Goal: Browse casually: Explore the website without a specific task or goal

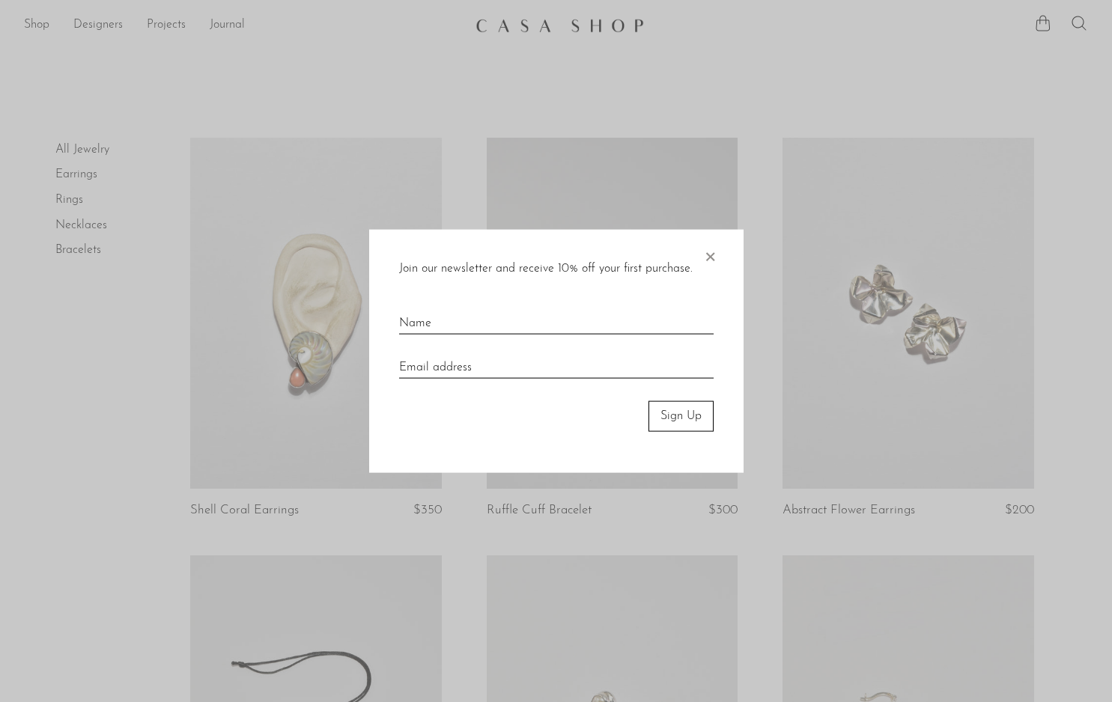
click at [704, 249] on span "×" at bounding box center [709, 254] width 15 height 48
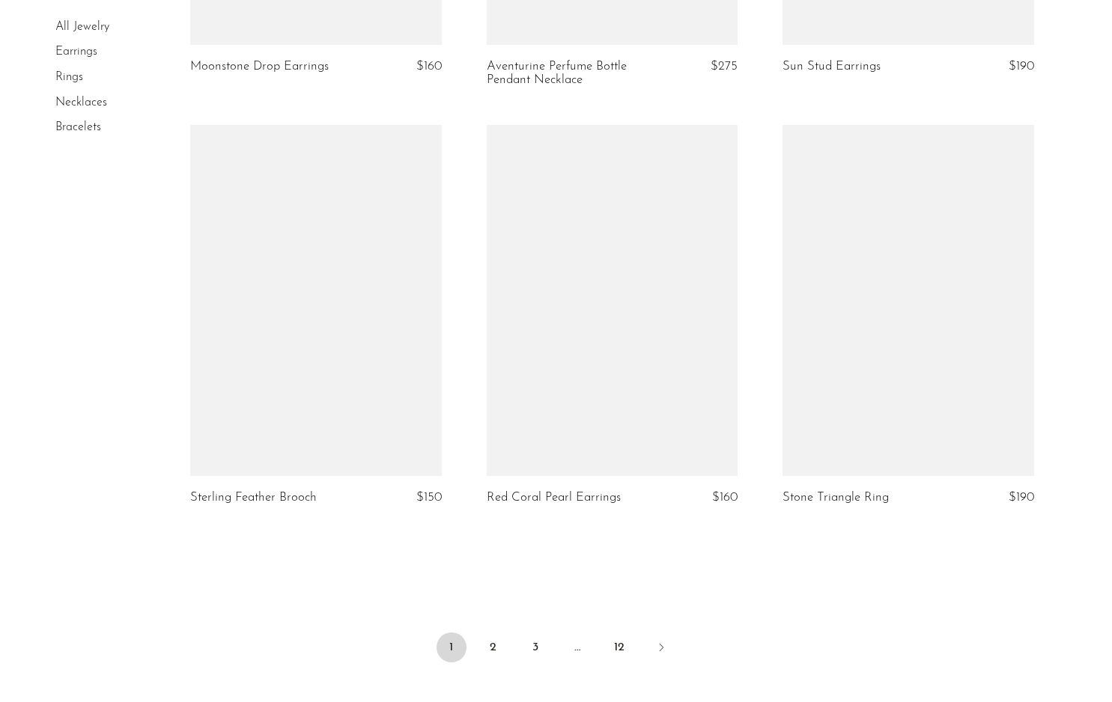
scroll to position [4688, 0]
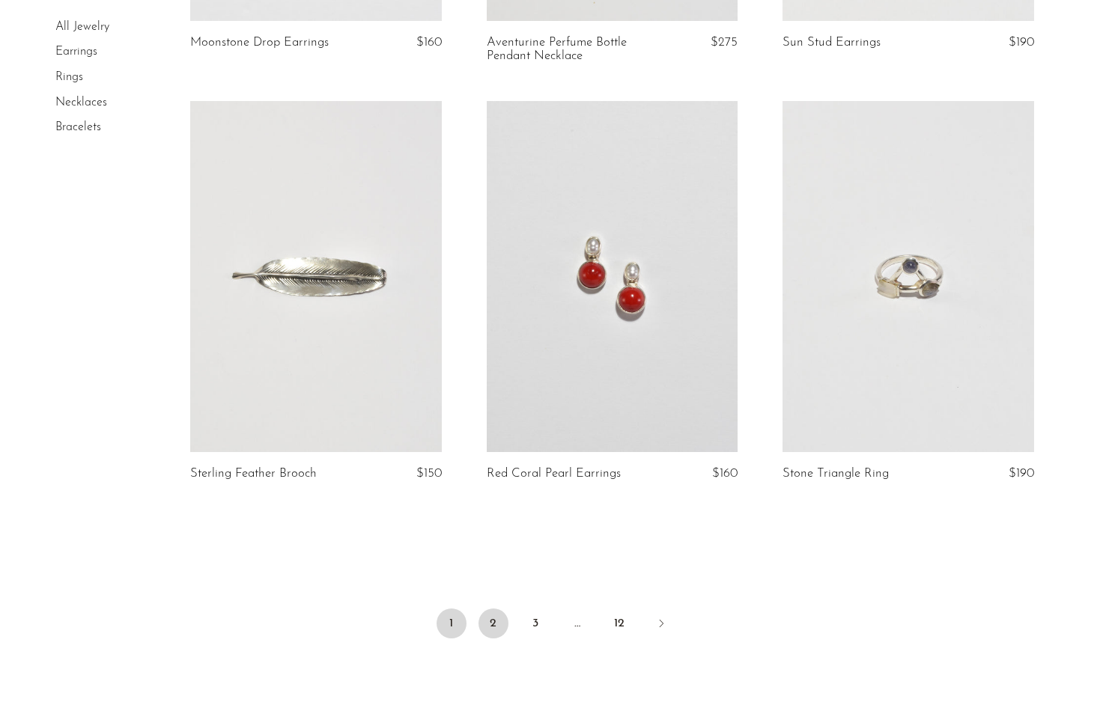
click at [496, 620] on link "2" at bounding box center [493, 624] width 30 height 30
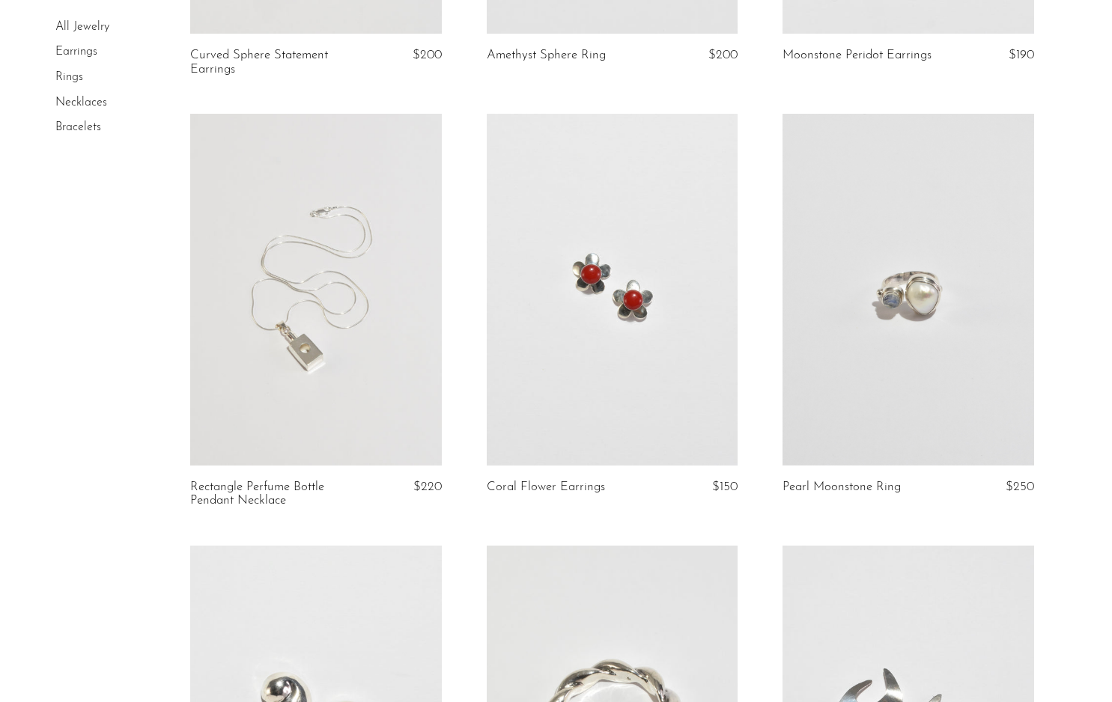
scroll to position [456, 0]
click at [305, 360] on link at bounding box center [315, 289] width 251 height 352
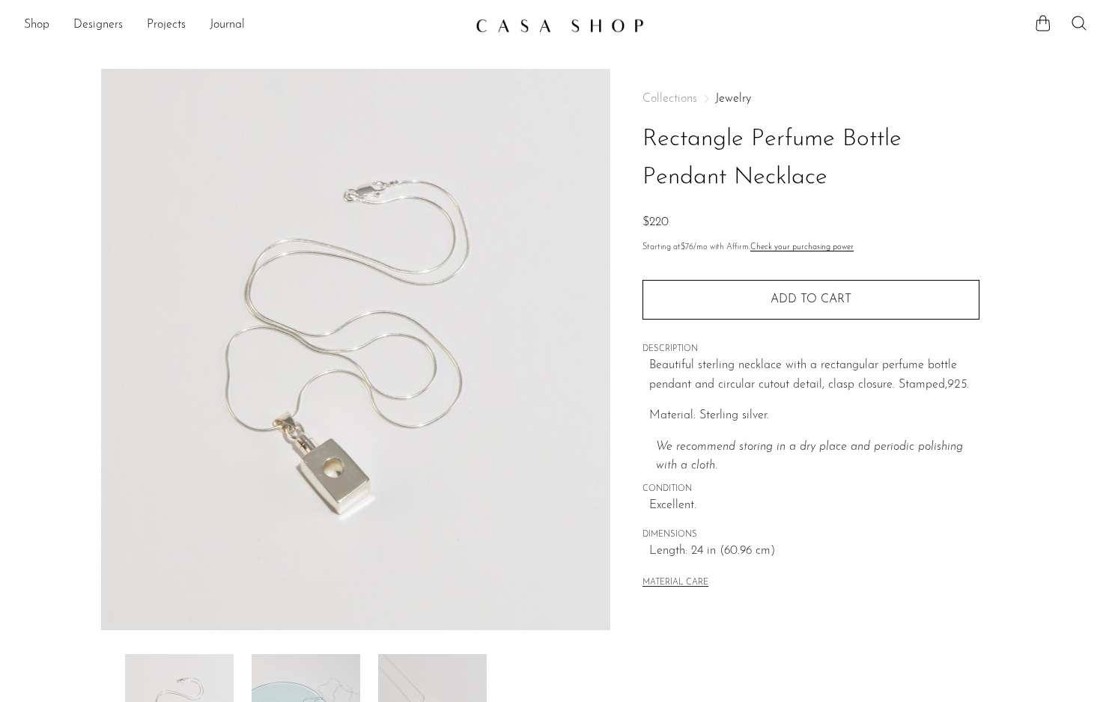
click at [341, 491] on img at bounding box center [356, 350] width 510 height 562
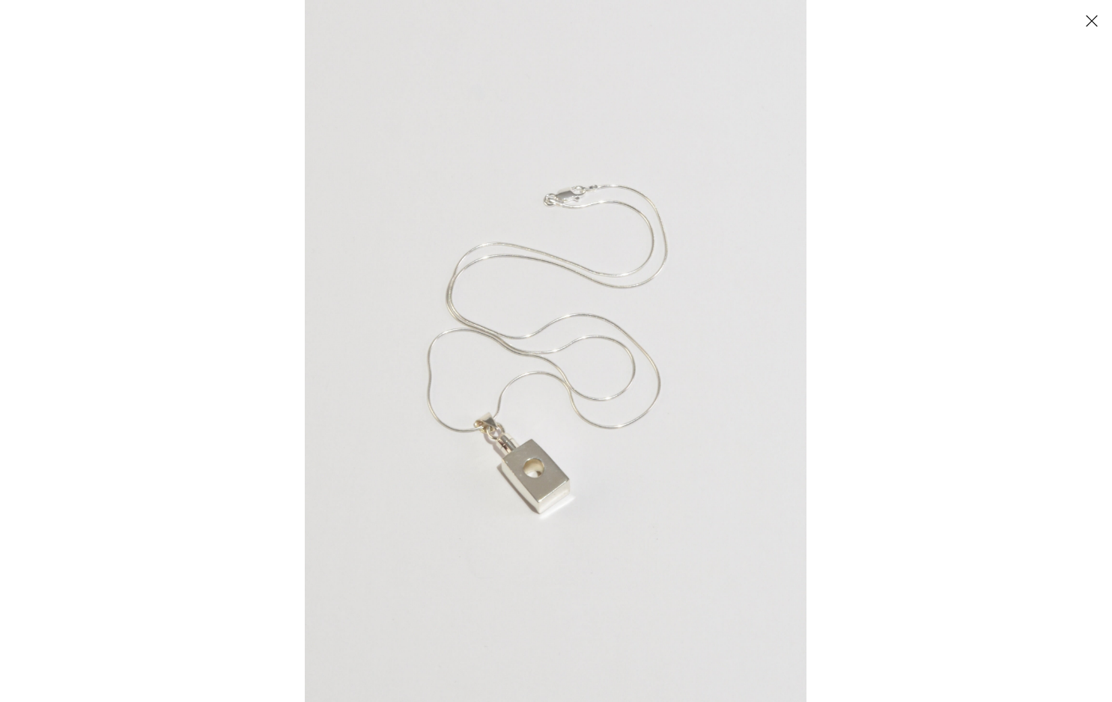
click at [1092, 13] on button "Close" at bounding box center [1091, 20] width 26 height 26
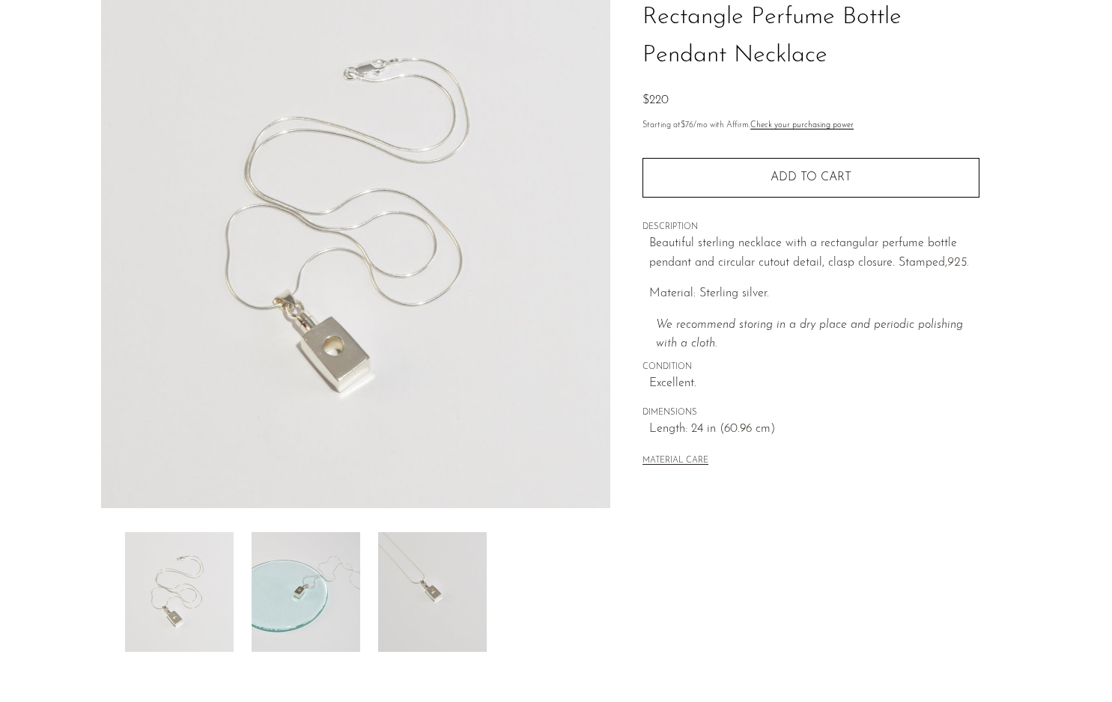
scroll to position [240, 0]
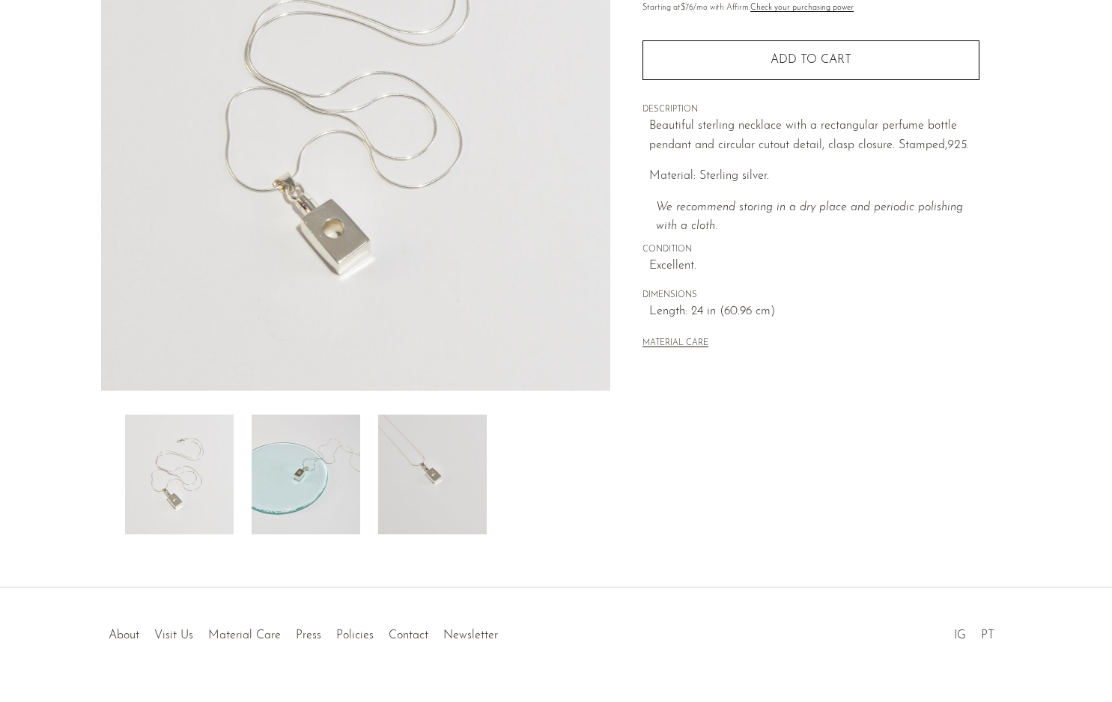
click at [439, 475] on img at bounding box center [432, 475] width 109 height 120
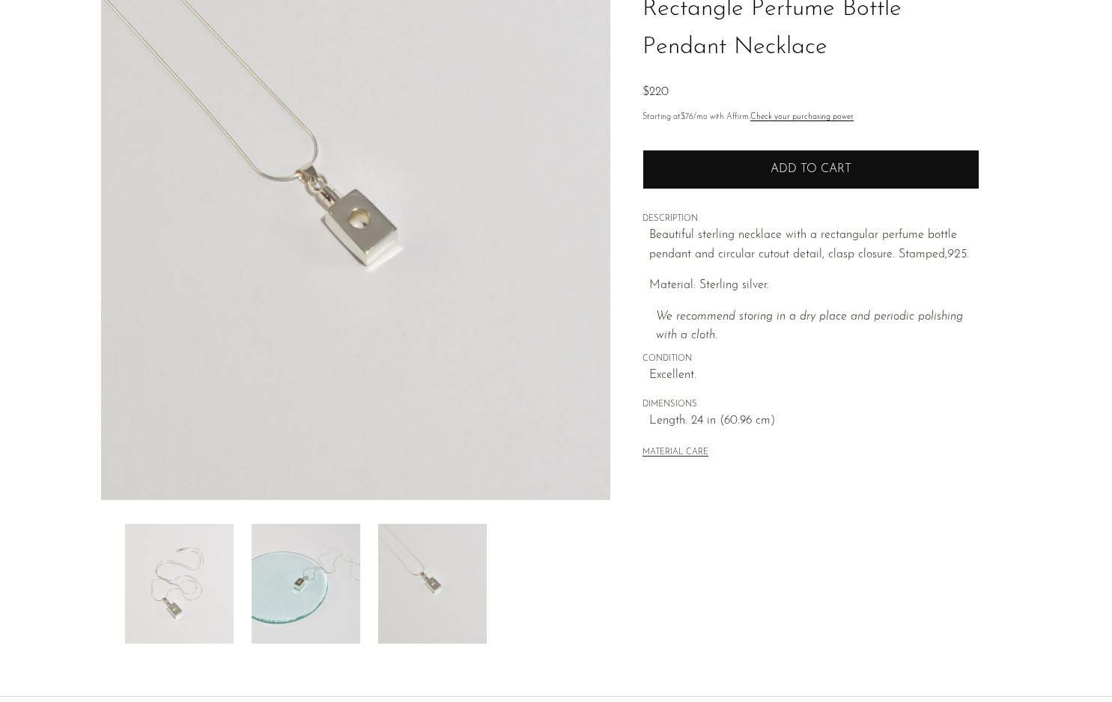
scroll to position [0, 0]
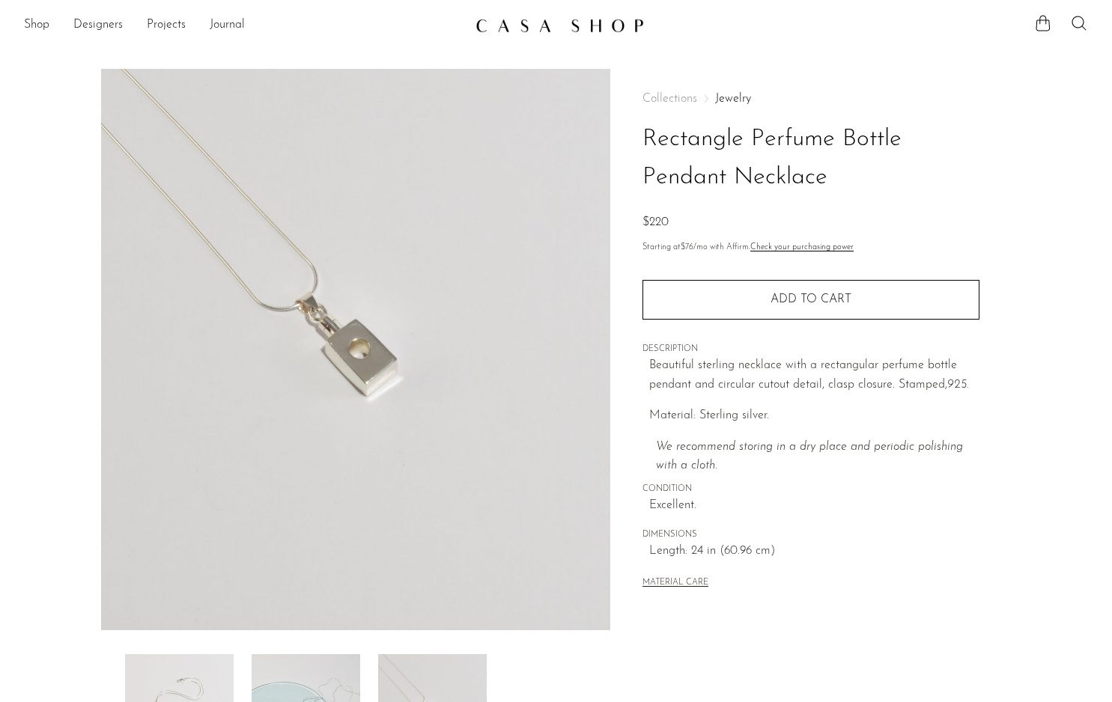
drag, startPoint x: 174, startPoint y: 601, endPoint x: 1079, endPoint y: 0, distance: 1086.0
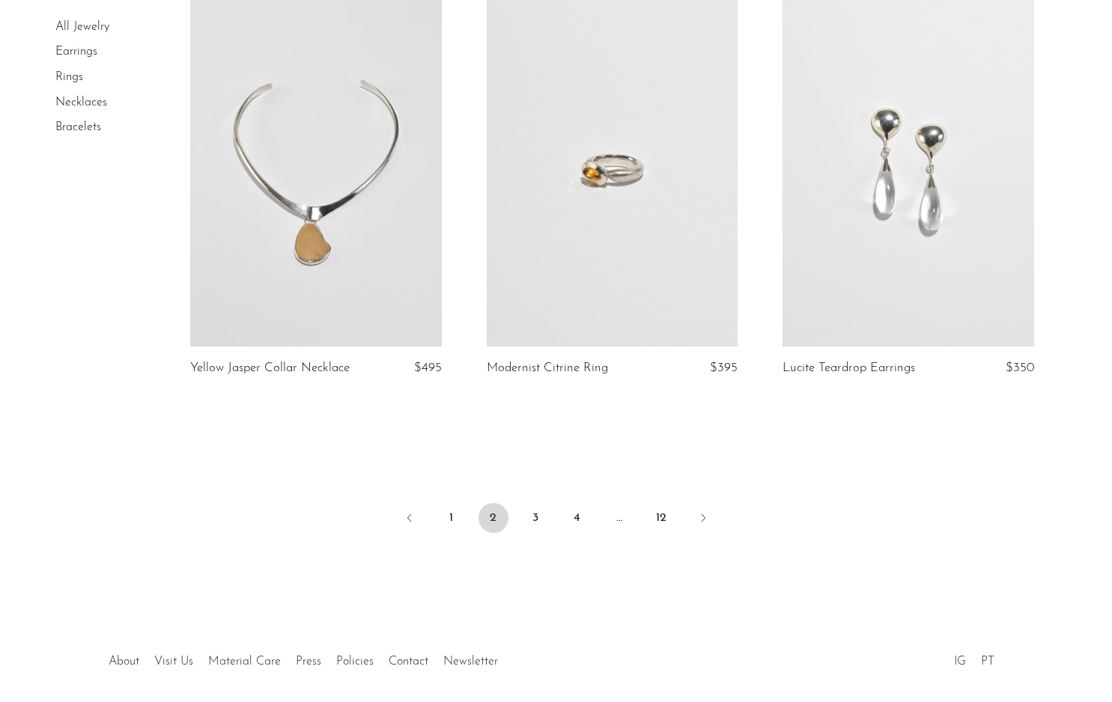
scroll to position [4879, 0]
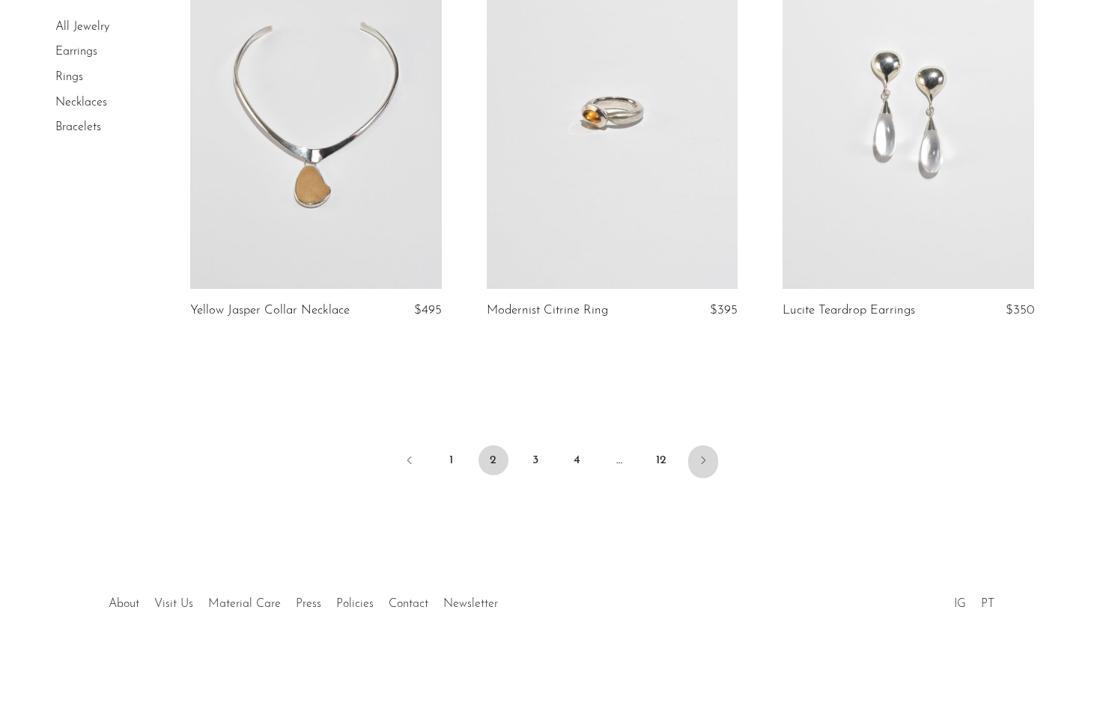
click at [704, 460] on icon "Next" at bounding box center [703, 460] width 12 height 12
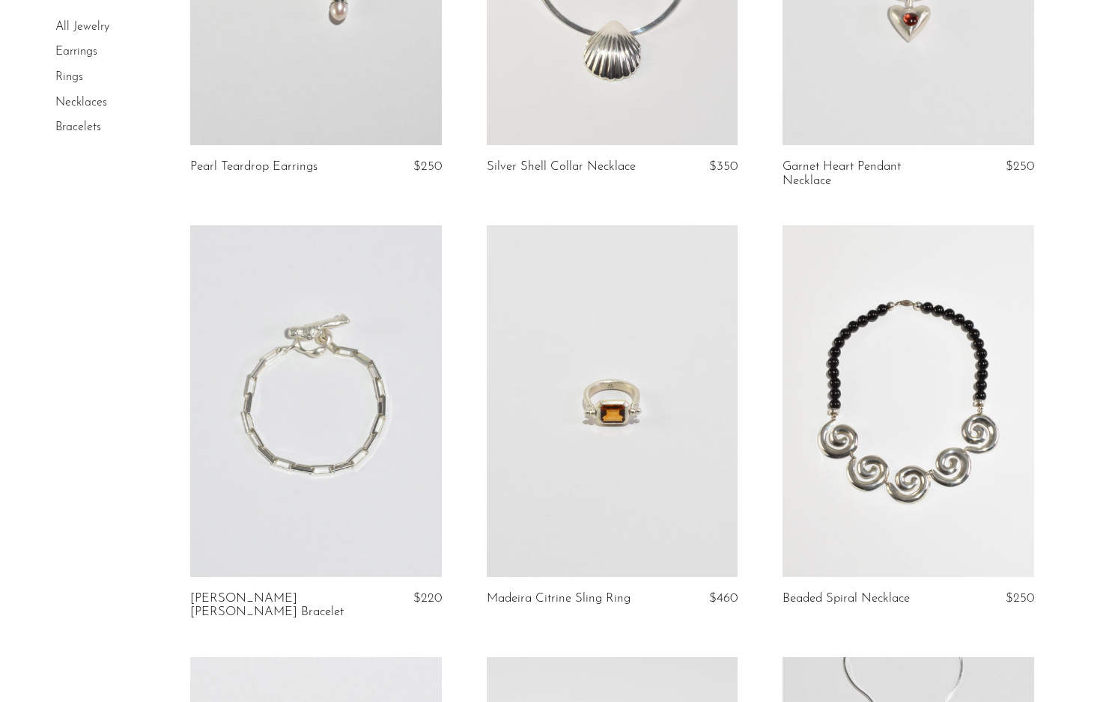
scroll to position [4201, 0]
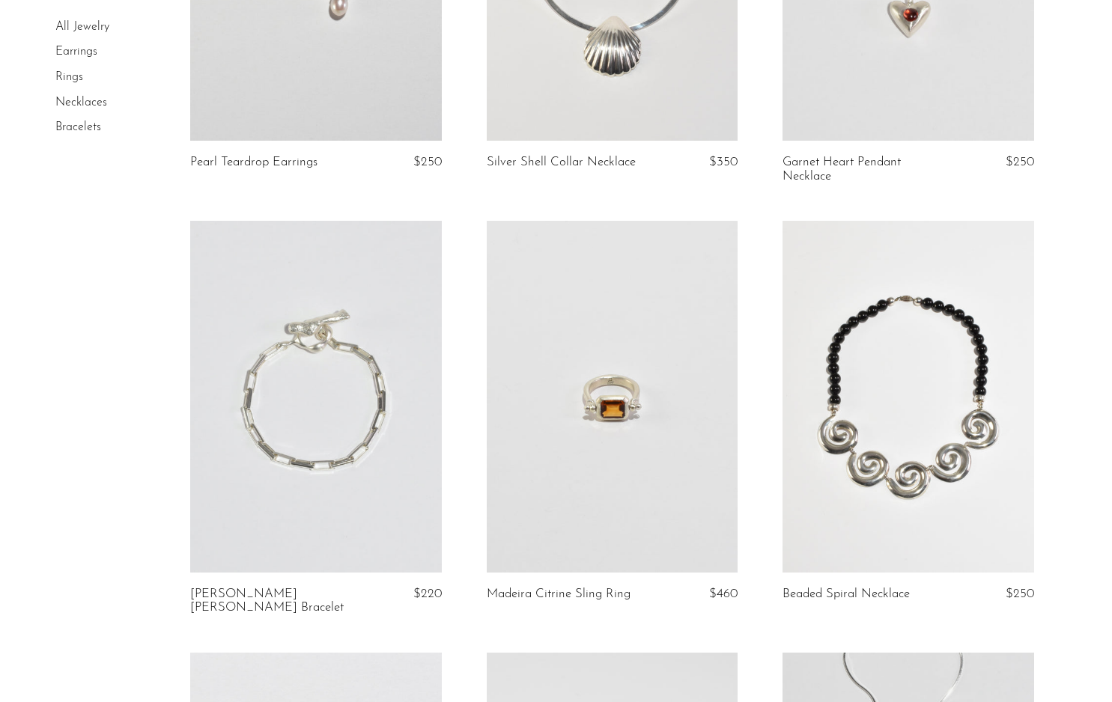
click at [385, 419] on link at bounding box center [315, 397] width 251 height 352
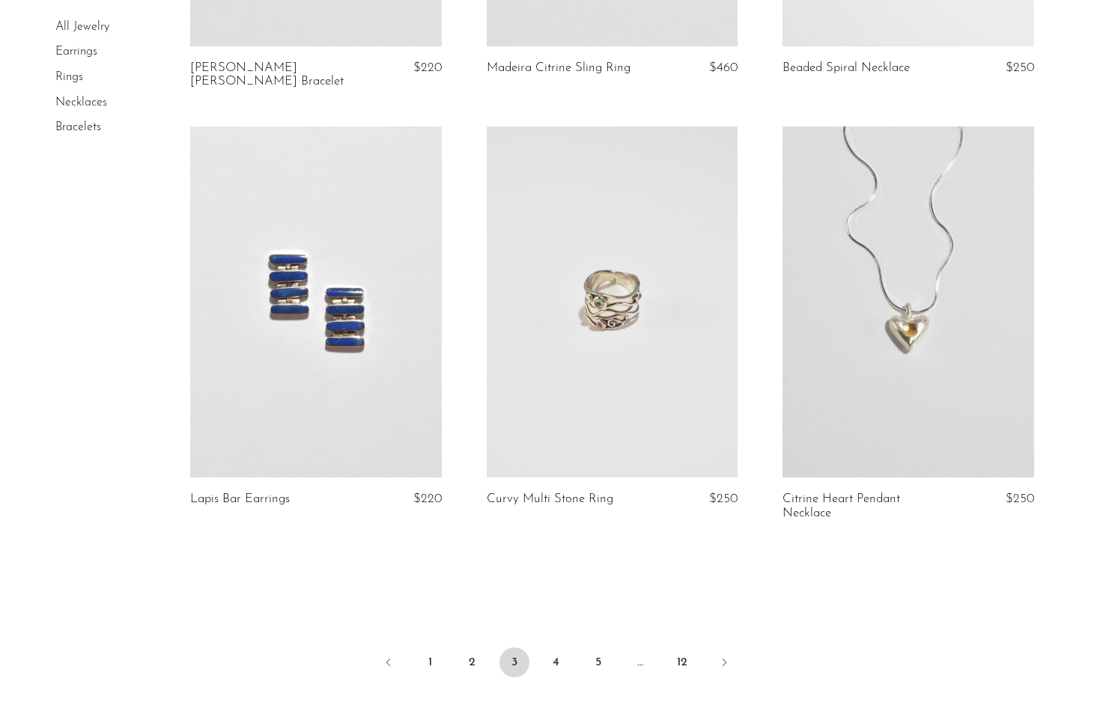
scroll to position [4796, 0]
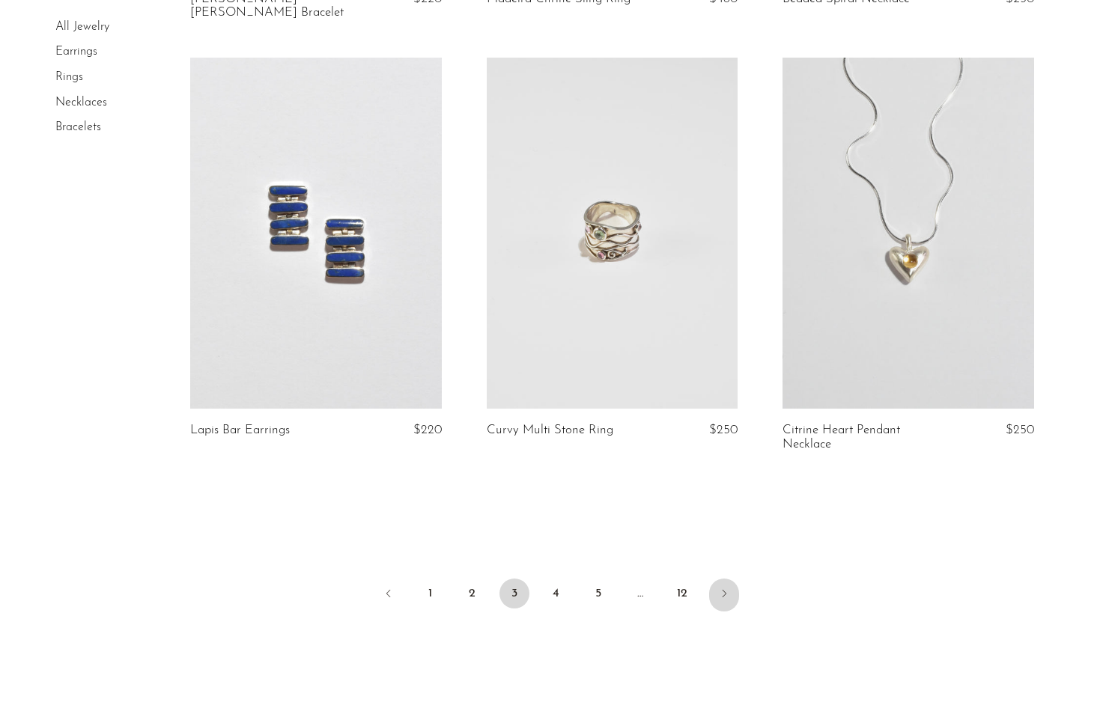
click at [724, 588] on icon "Next" at bounding box center [724, 594] width 12 height 12
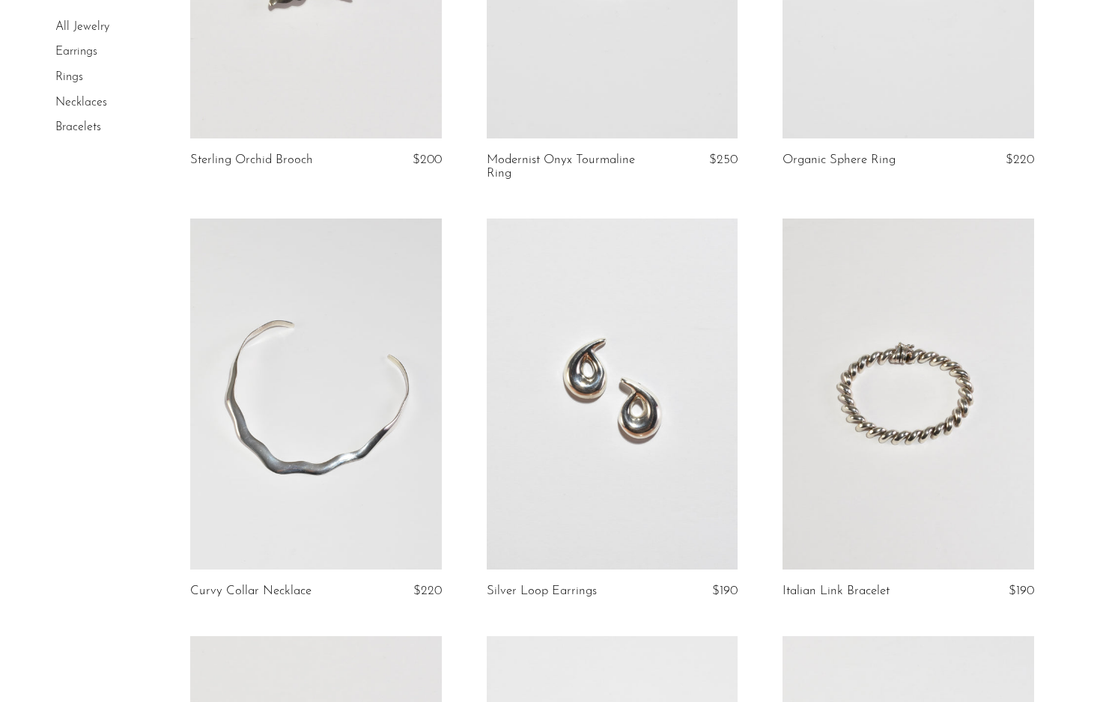
scroll to position [1673, 0]
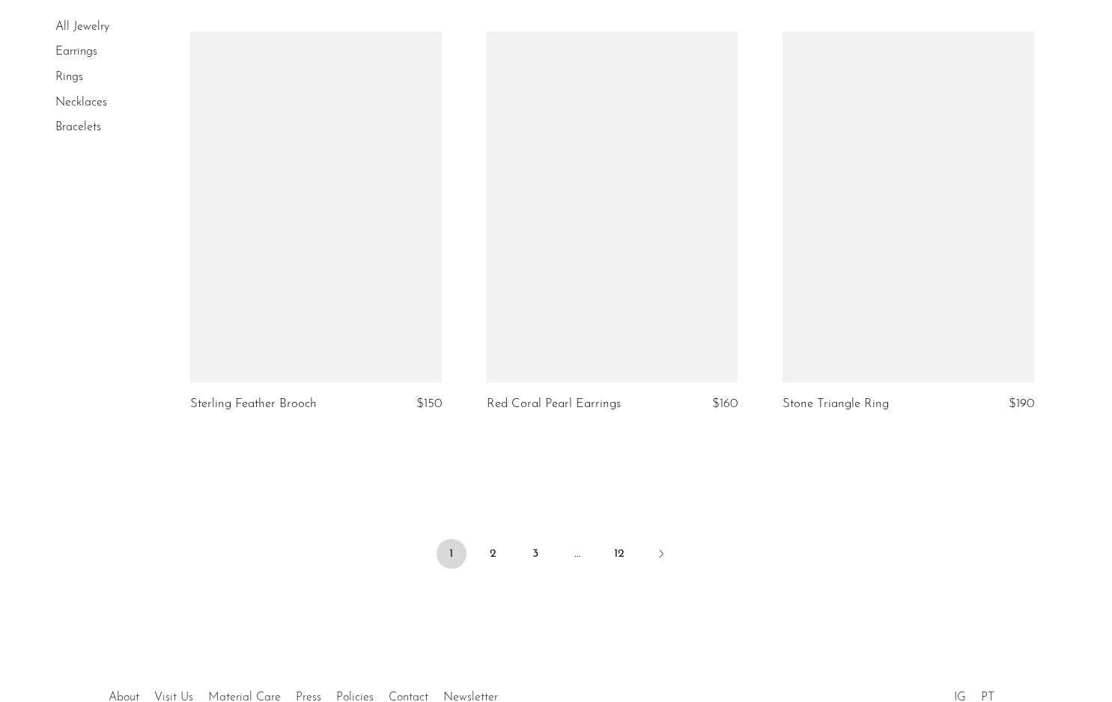
scroll to position [4853, 0]
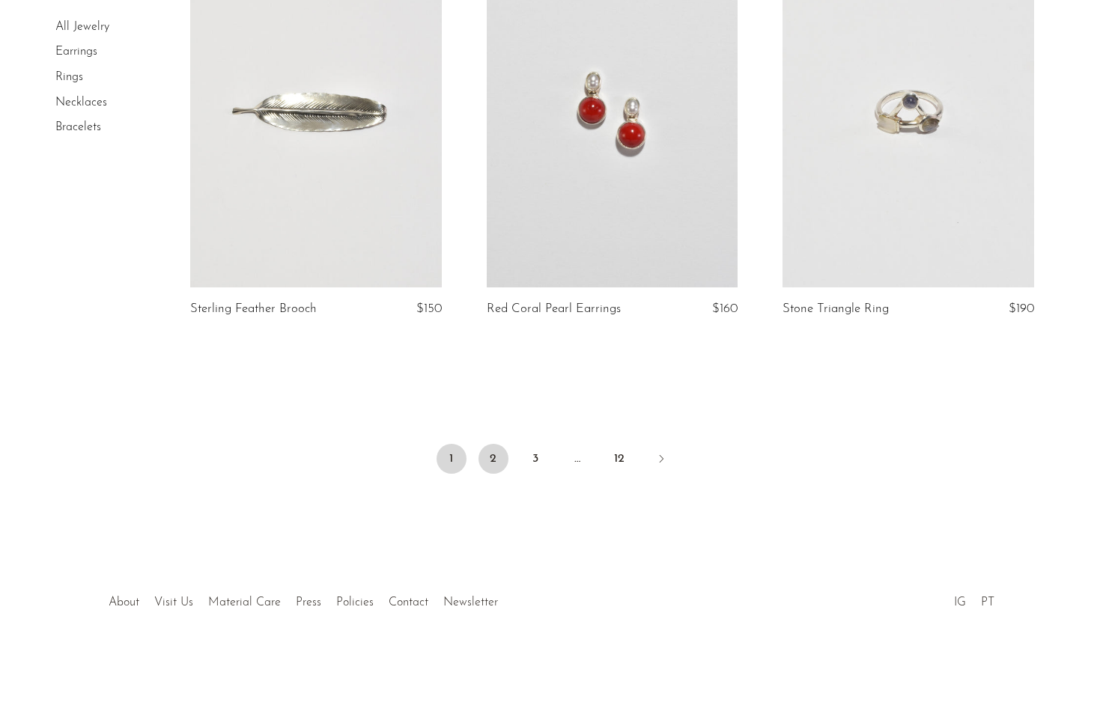
click at [493, 462] on link "2" at bounding box center [493, 459] width 30 height 30
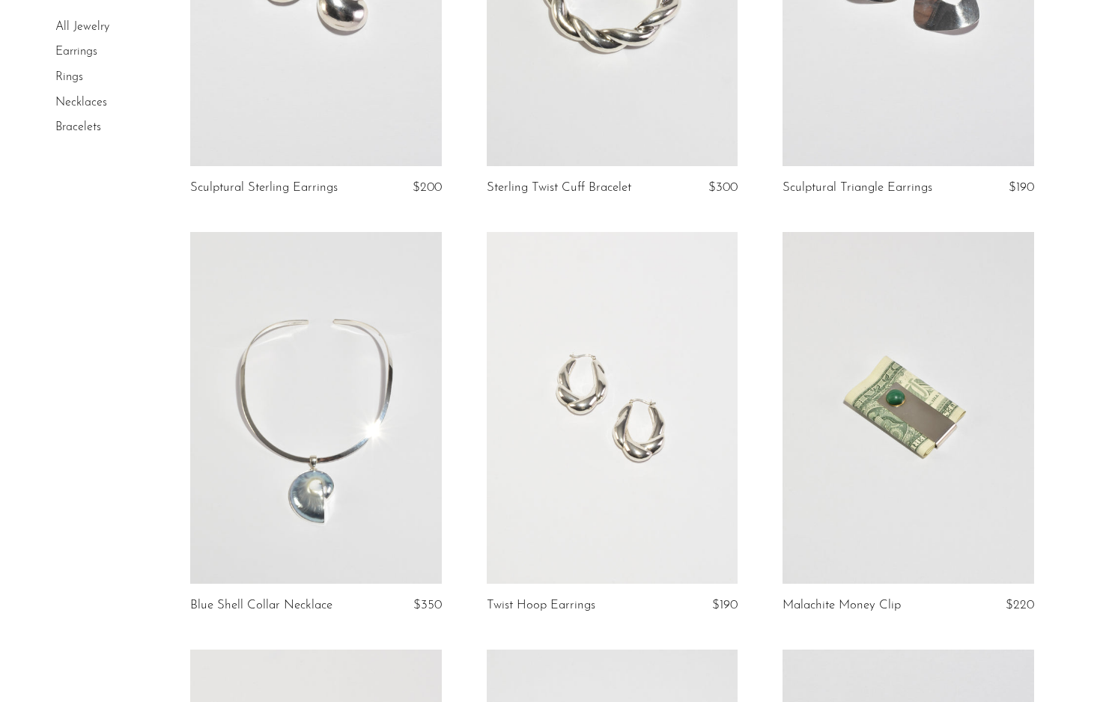
scroll to position [1192, 0]
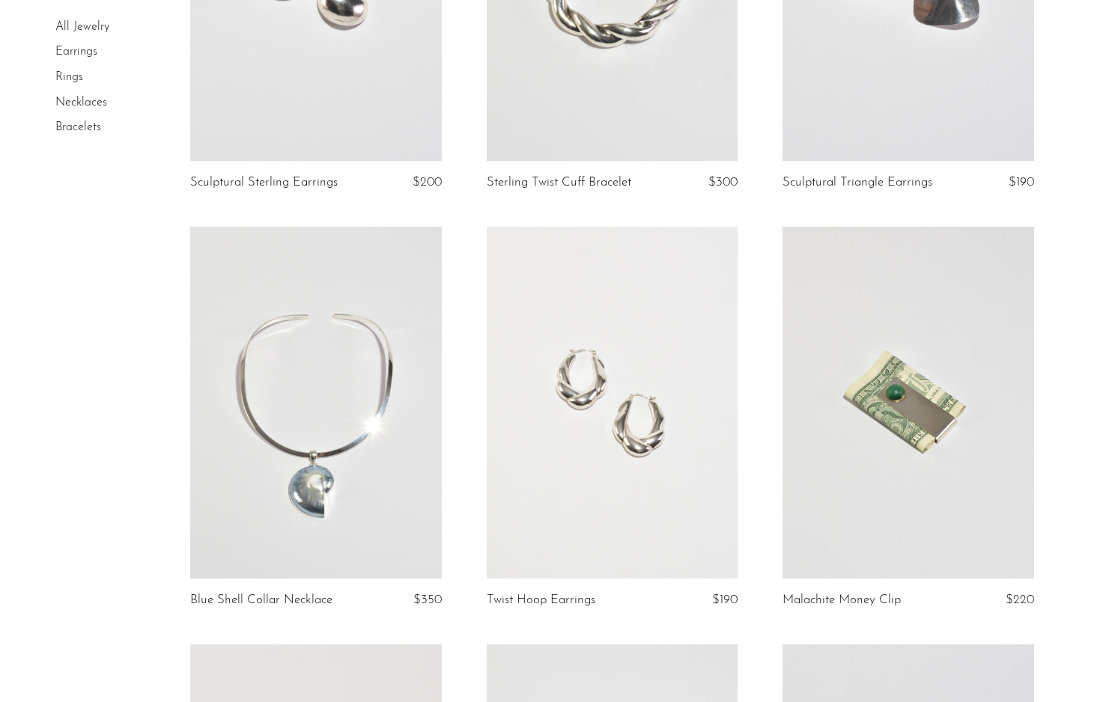
click at [609, 416] on link at bounding box center [612, 403] width 251 height 352
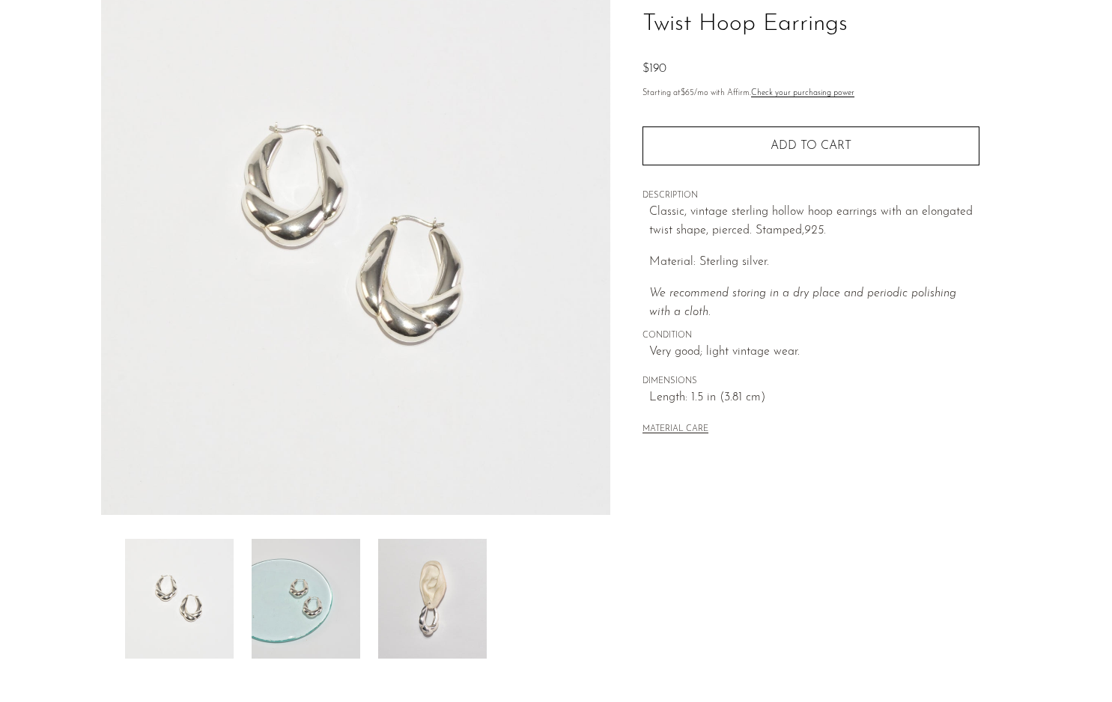
scroll to position [273, 0]
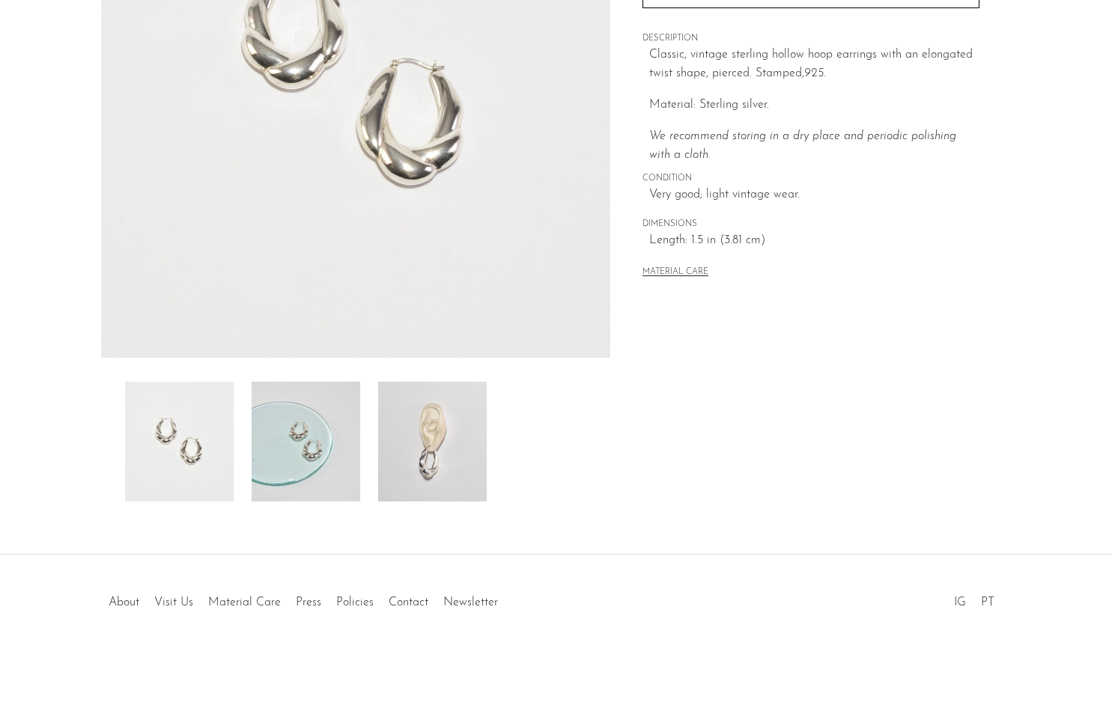
click at [428, 448] on img at bounding box center [432, 442] width 109 height 120
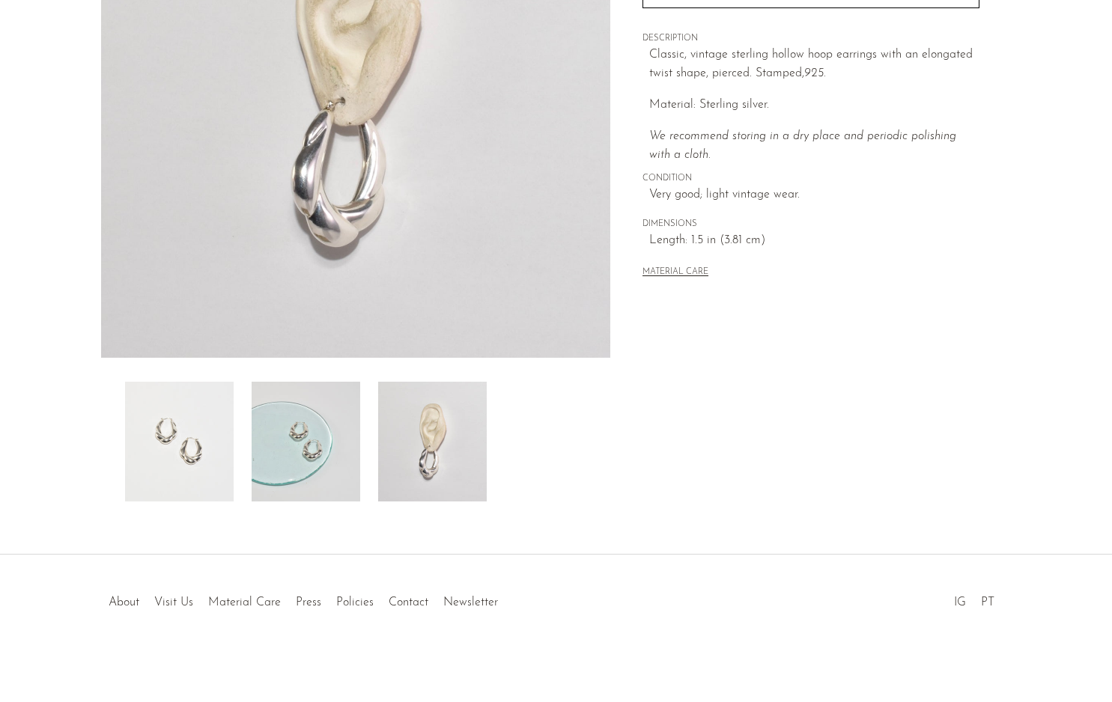
click at [328, 448] on img at bounding box center [306, 442] width 109 height 120
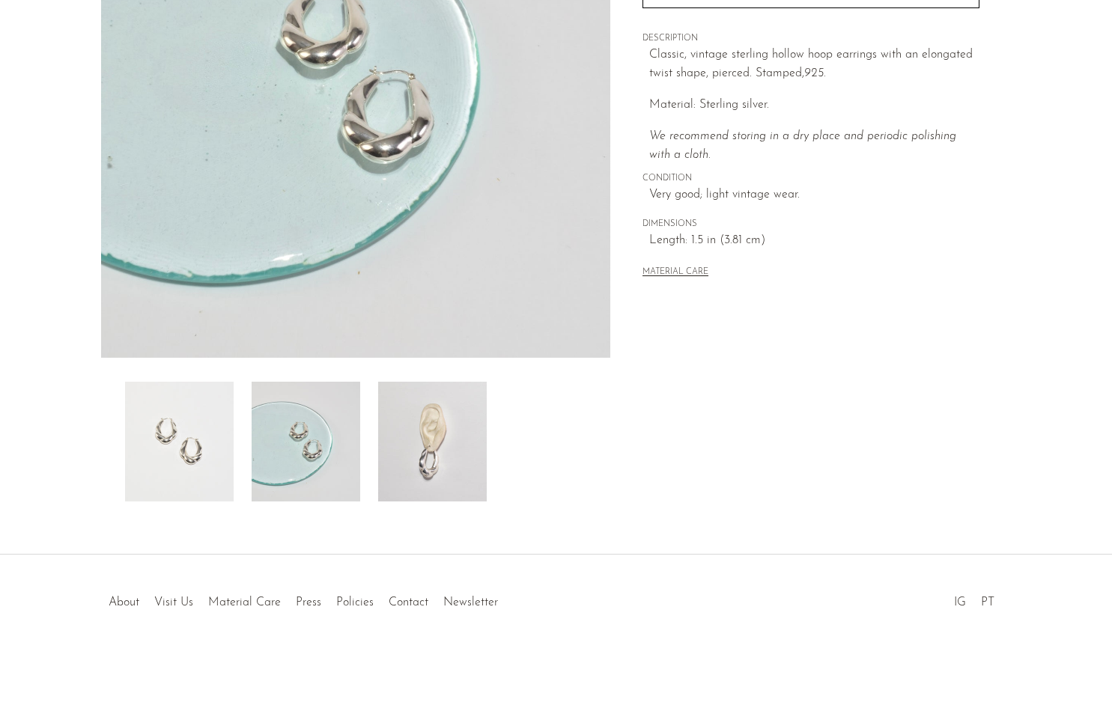
click at [213, 457] on img at bounding box center [179, 442] width 109 height 120
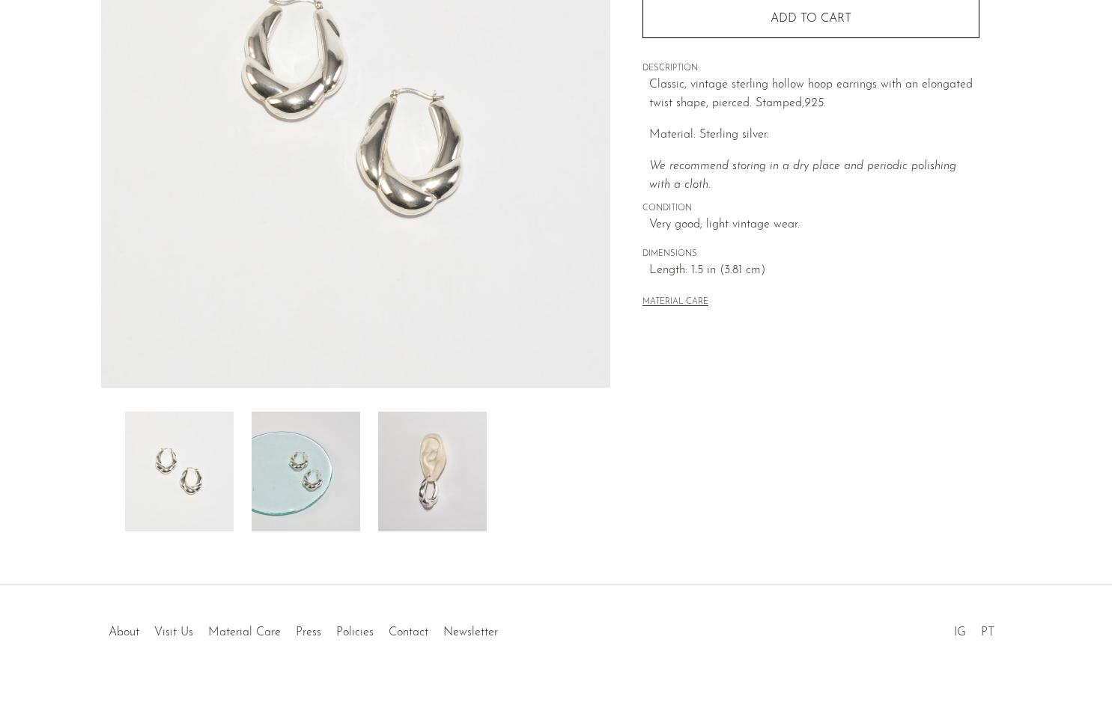
scroll to position [252, 0]
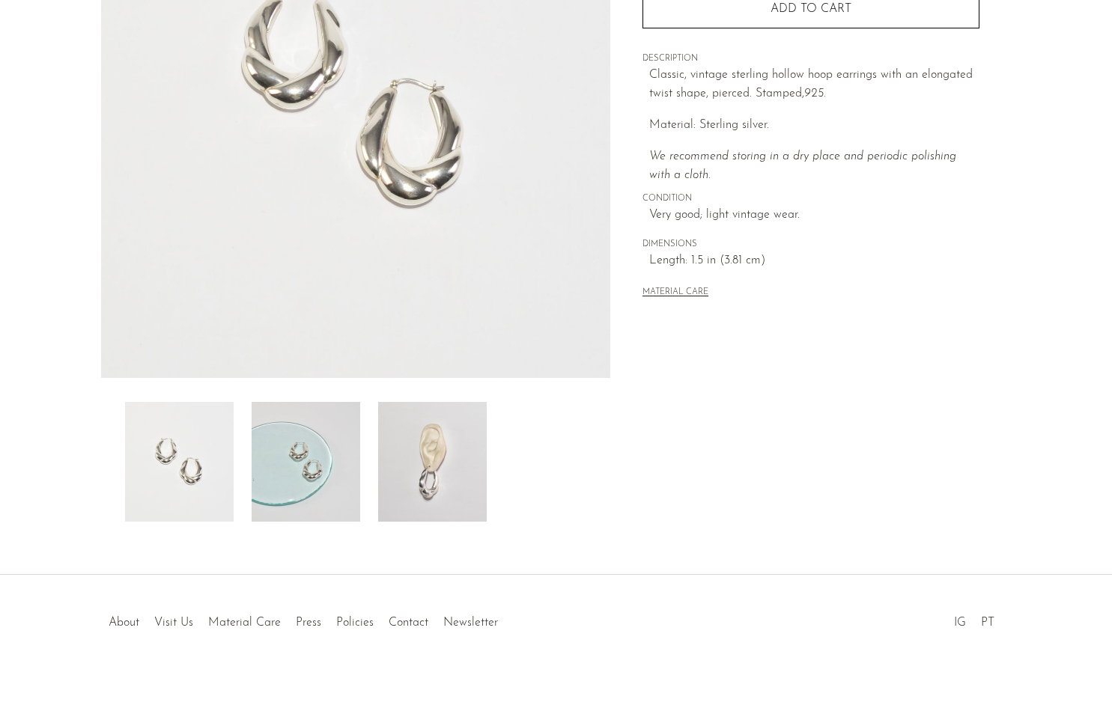
click at [437, 479] on img at bounding box center [432, 462] width 109 height 120
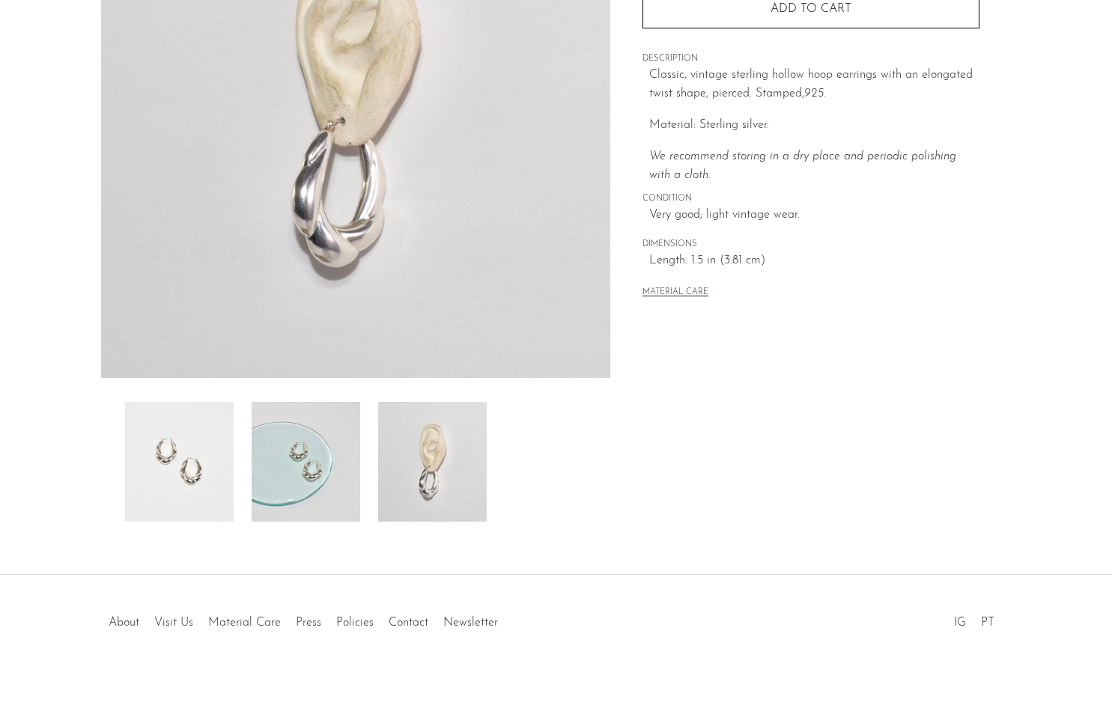
click at [320, 460] on img at bounding box center [306, 462] width 109 height 120
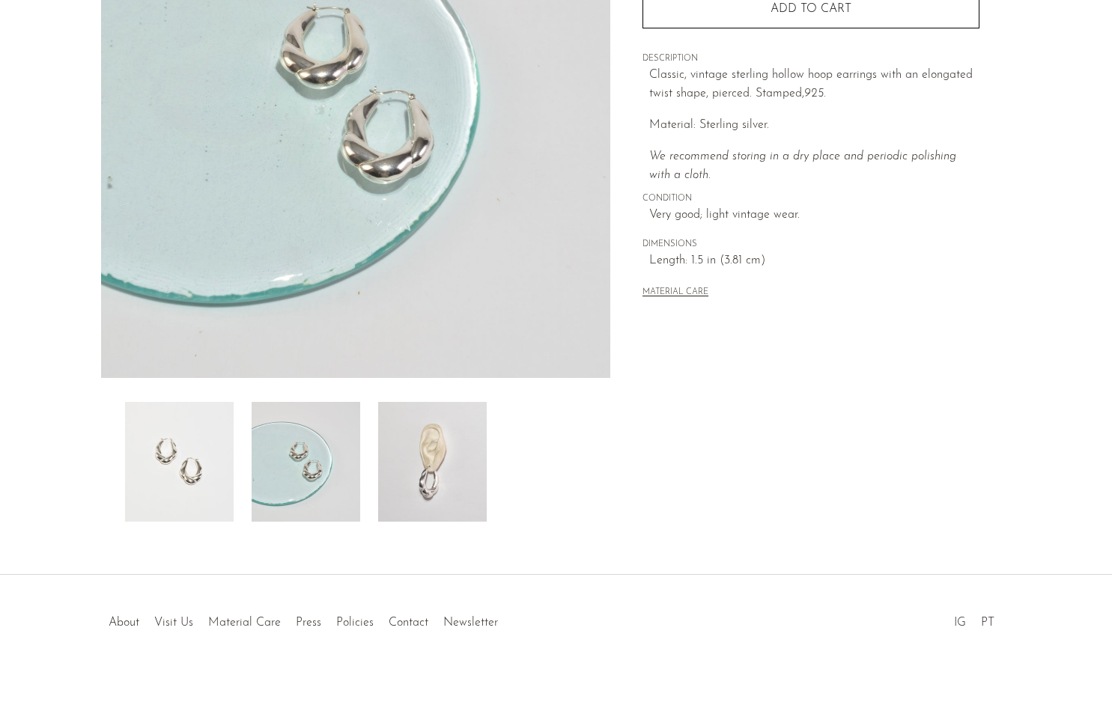
click at [189, 453] on img at bounding box center [179, 462] width 109 height 120
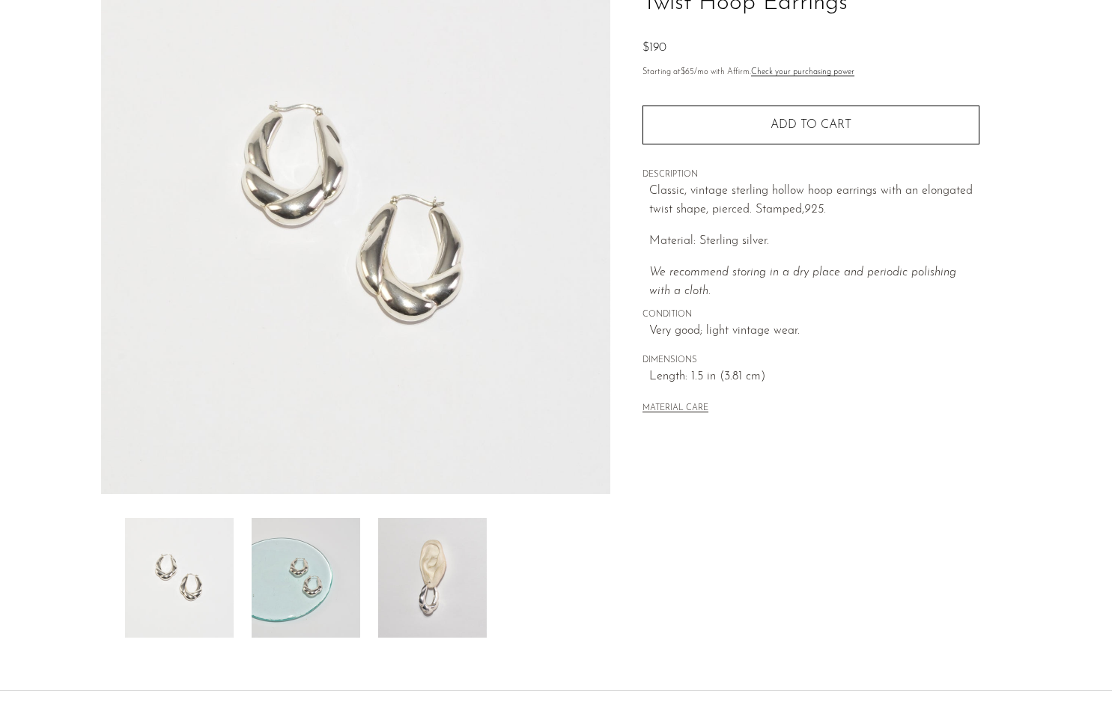
scroll to position [137, 0]
click at [134, 22] on img at bounding box center [356, 213] width 510 height 562
